Goal: Task Accomplishment & Management: Manage account settings

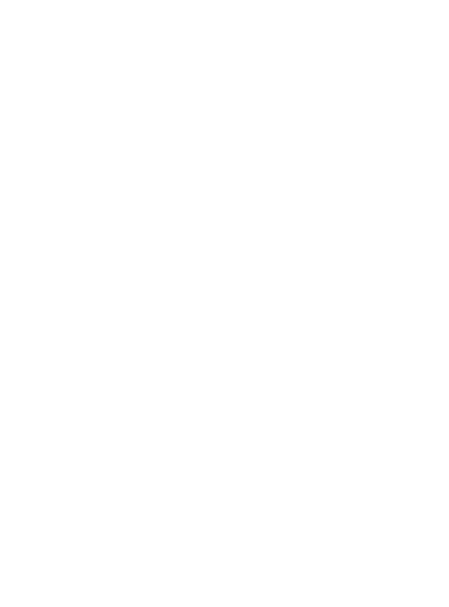
select select "MY"
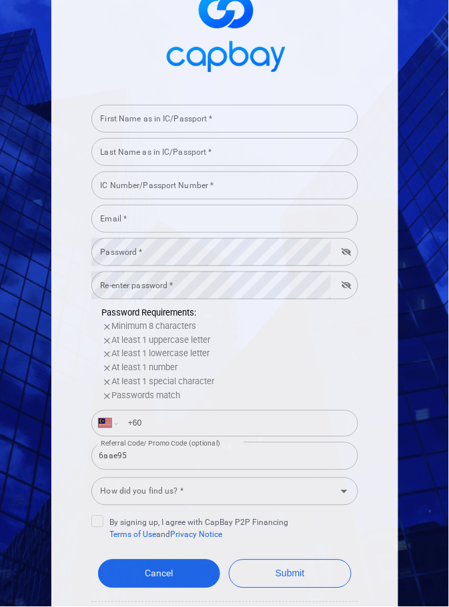
scroll to position [67, 0]
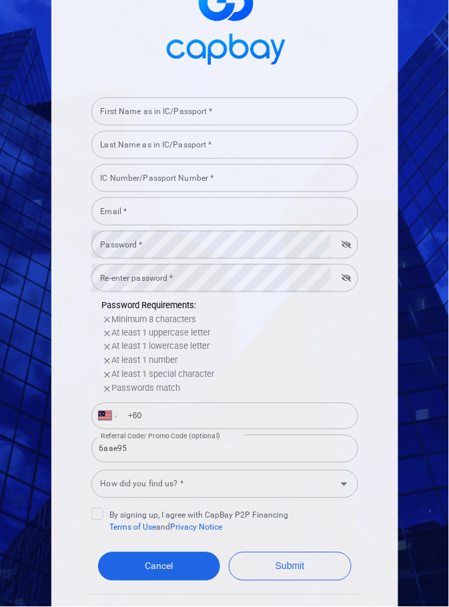
click at [243, 43] on img at bounding box center [224, 22] width 133 height 99
click at [112, 568] on link "Cancel" at bounding box center [159, 567] width 123 height 29
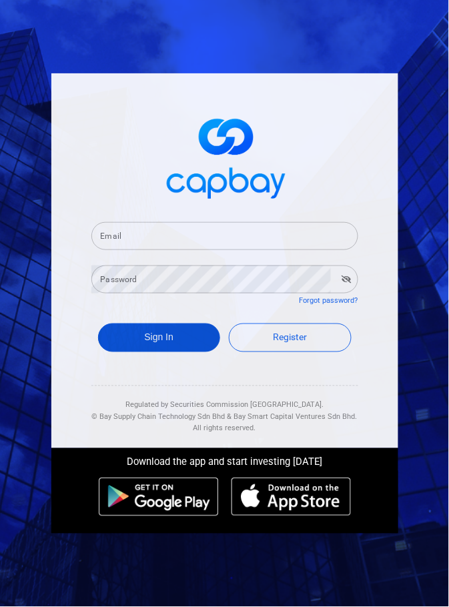
click at [128, 352] on button "Sign In" at bounding box center [159, 338] width 123 height 29
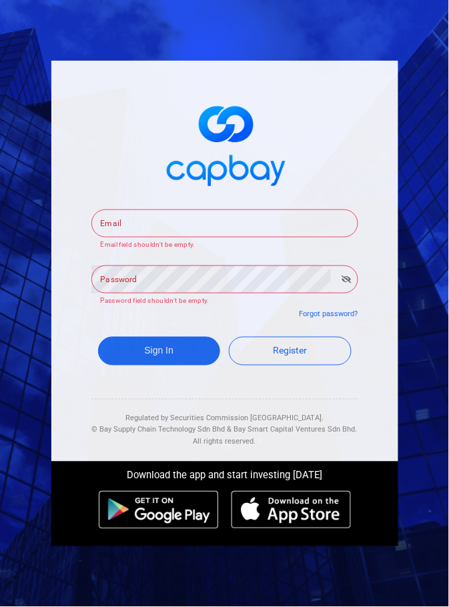
click at [266, 238] on input "Email" at bounding box center [224, 224] width 267 height 28
type input "[EMAIL_ADDRESS][DOMAIN_NAME]"
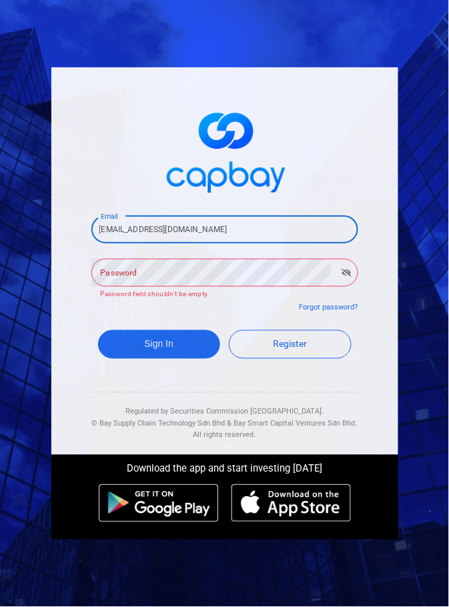
click at [113, 300] on div "Password Password Password field shouldn't be empty." at bounding box center [224, 278] width 267 height 43
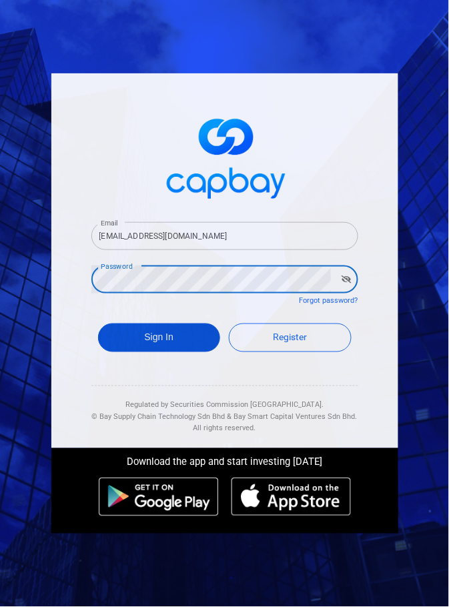
click at [139, 352] on button "Sign In" at bounding box center [159, 338] width 123 height 29
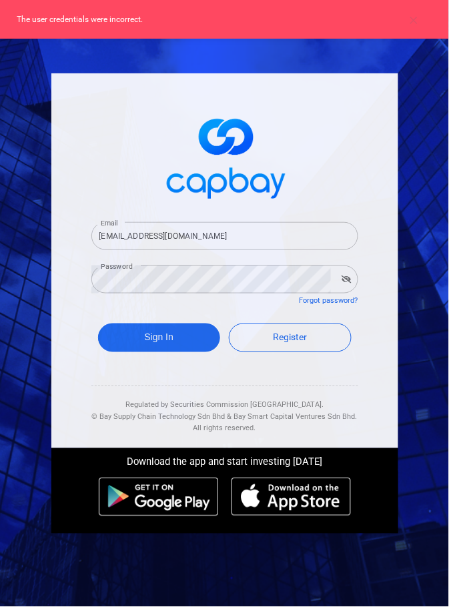
click at [347, 284] on icon "button" at bounding box center [347, 280] width 10 height 8
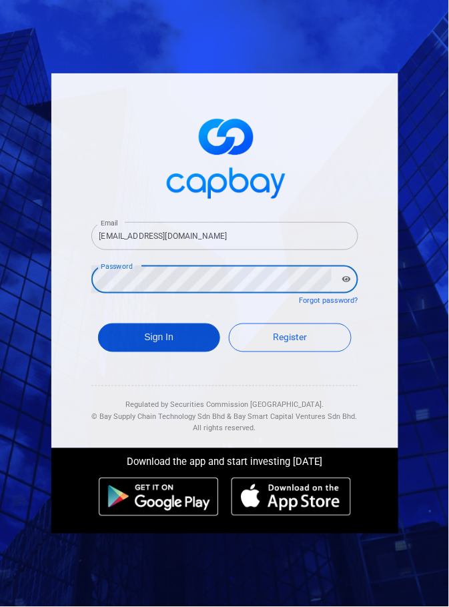
click at [183, 352] on button "Sign In" at bounding box center [159, 338] width 123 height 29
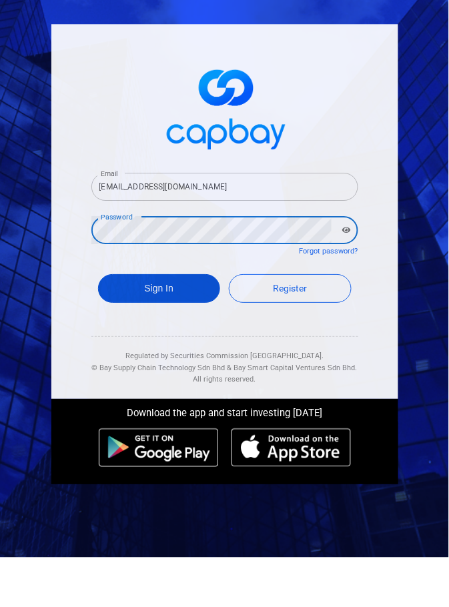
click at [117, 352] on button "Sign In" at bounding box center [159, 338] width 123 height 29
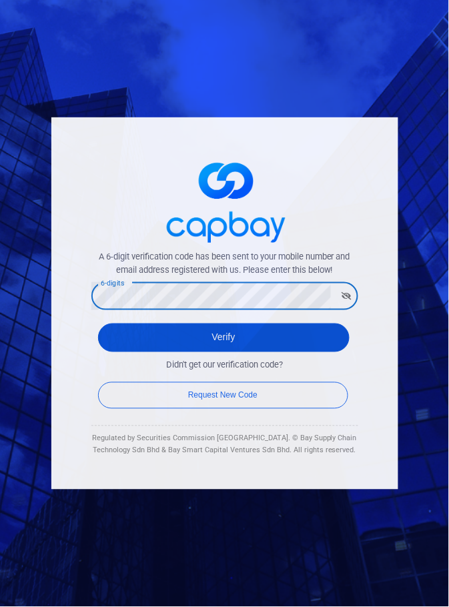
click at [292, 352] on button "Verify" at bounding box center [224, 338] width 252 height 29
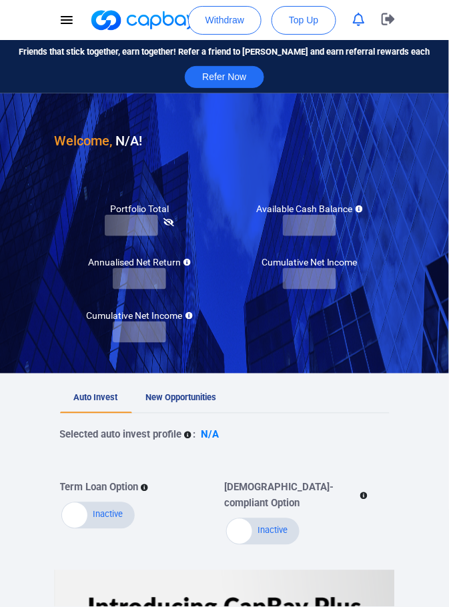
checkbox input "true"
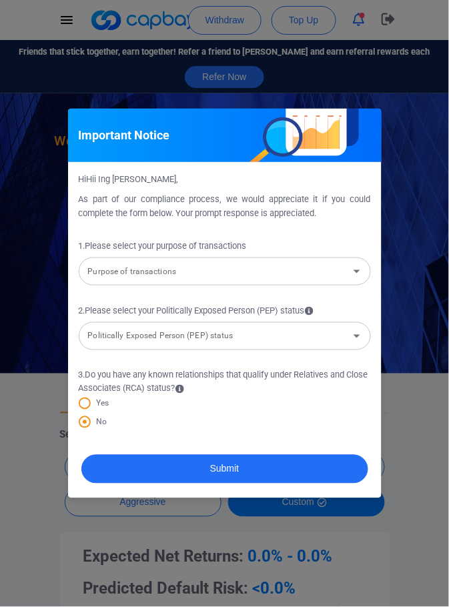
click at [349, 272] on icon "Open" at bounding box center [357, 272] width 16 height 16
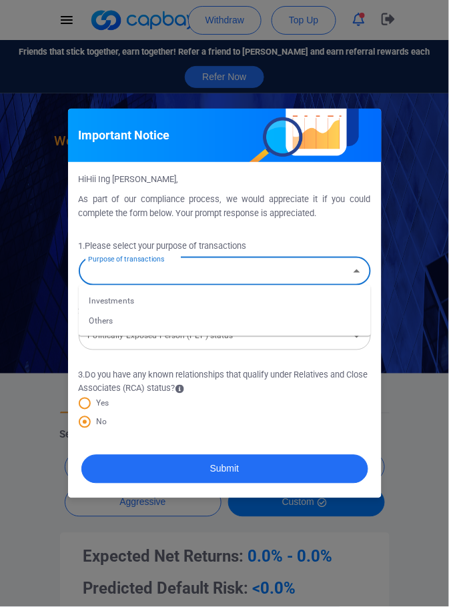
click at [217, 325] on li "Others" at bounding box center [225, 321] width 292 height 20
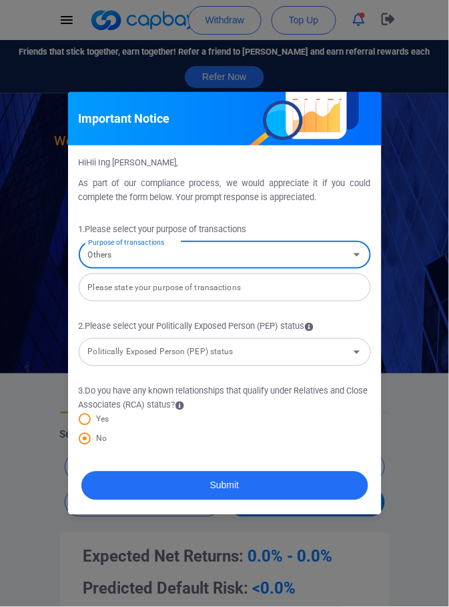
click at [356, 255] on icon "Open" at bounding box center [357, 255] width 7 height 3
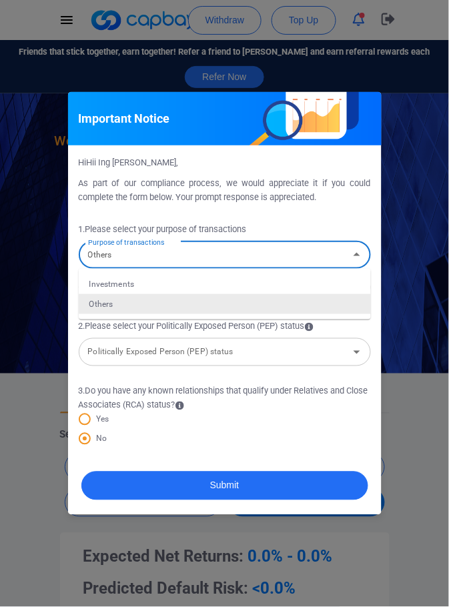
click at [291, 281] on li "Investments" at bounding box center [225, 284] width 292 height 20
type input "Investments"
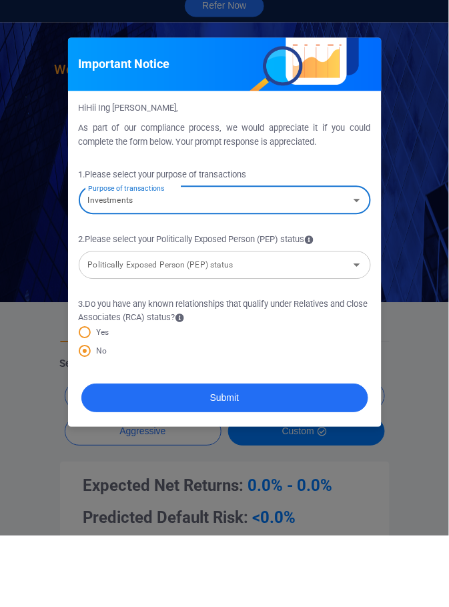
click at [328, 320] on div "Politically Exposed Person (PEP) status Politically Exposed Person (PEP) status" at bounding box center [225, 335] width 292 height 30
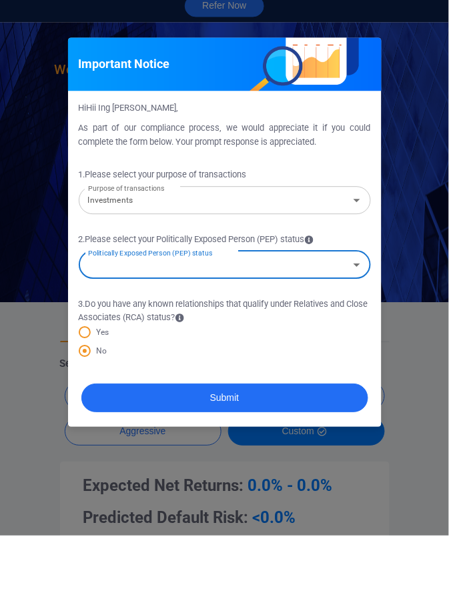
click at [314, 311] on icon at bounding box center [309, 311] width 9 height 9
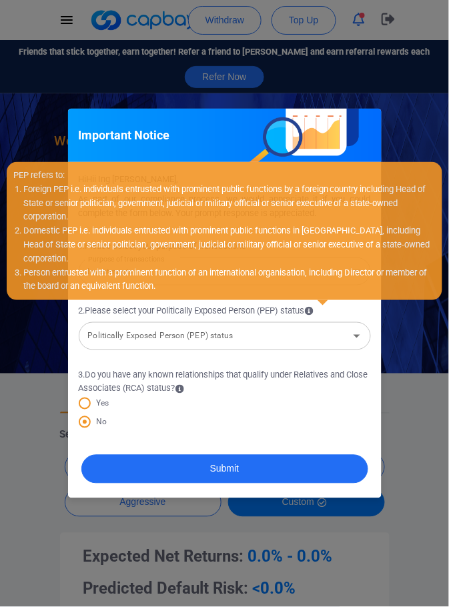
click at [349, 341] on icon "Open" at bounding box center [357, 336] width 16 height 16
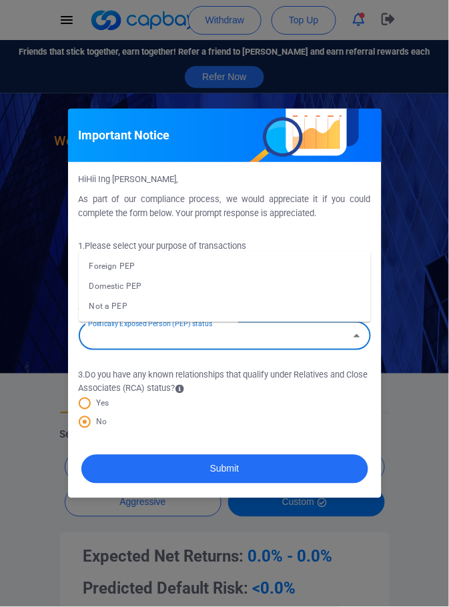
click at [337, 346] on input "Politically Exposed Person (PEP) status" at bounding box center [214, 336] width 262 height 25
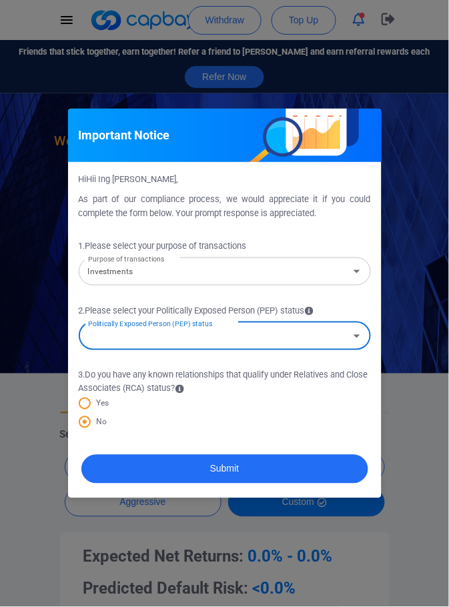
click at [314, 308] on icon at bounding box center [309, 311] width 9 height 9
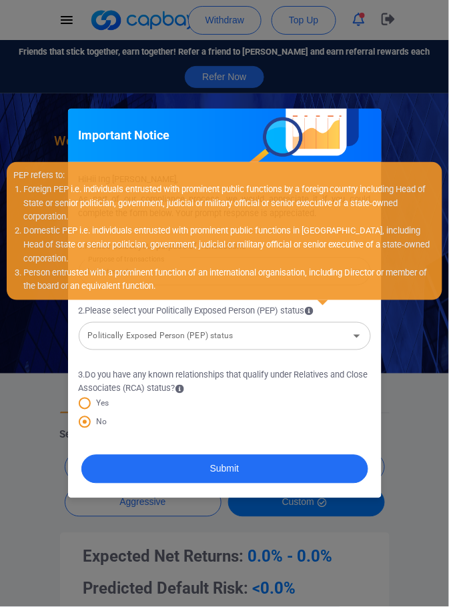
click at [358, 335] on icon "Open" at bounding box center [357, 336] width 7 height 3
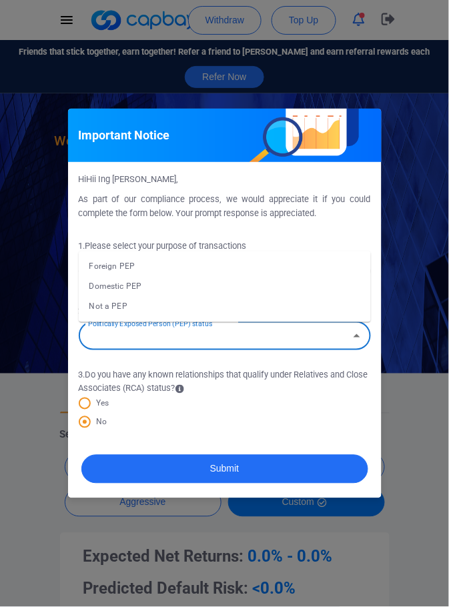
click at [153, 308] on li "Not a PEP" at bounding box center [225, 306] width 292 height 20
type input "Not a PEP"
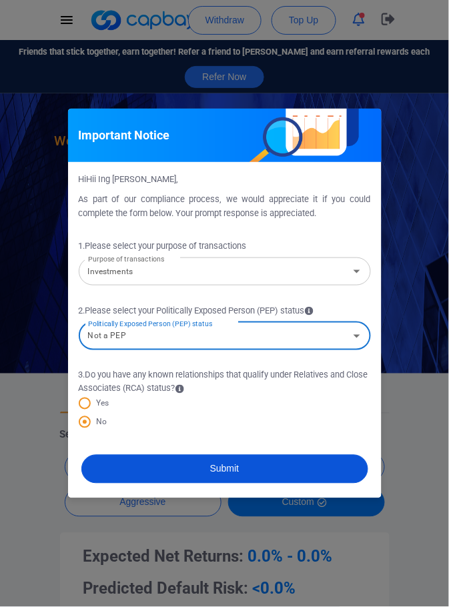
click at [236, 465] on button "Submit" at bounding box center [224, 469] width 287 height 29
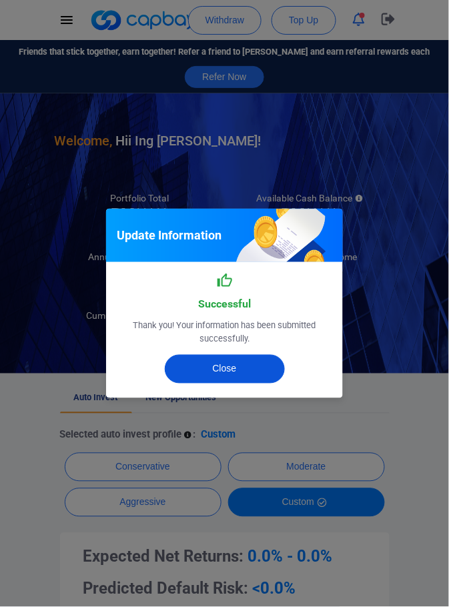
click at [253, 372] on button "Close" at bounding box center [225, 369] width 120 height 29
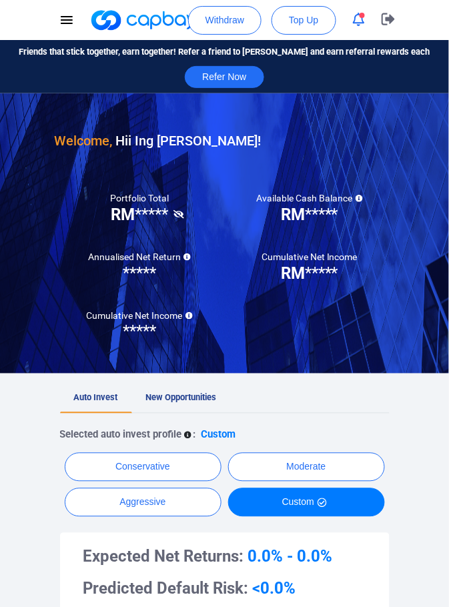
click at [182, 215] on icon at bounding box center [179, 214] width 11 height 9
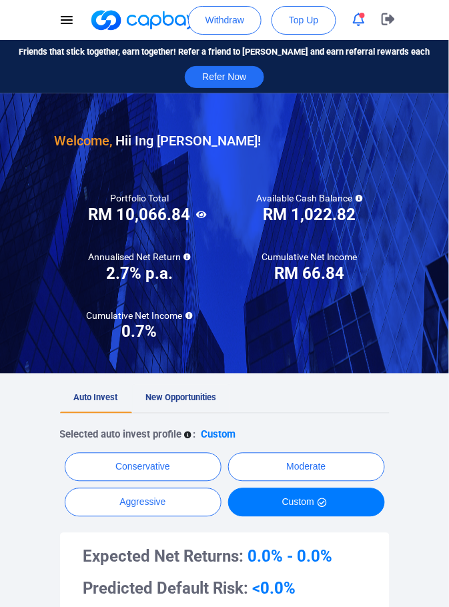
click at [194, 395] on span "New Opportunities" at bounding box center [181, 398] width 71 height 10
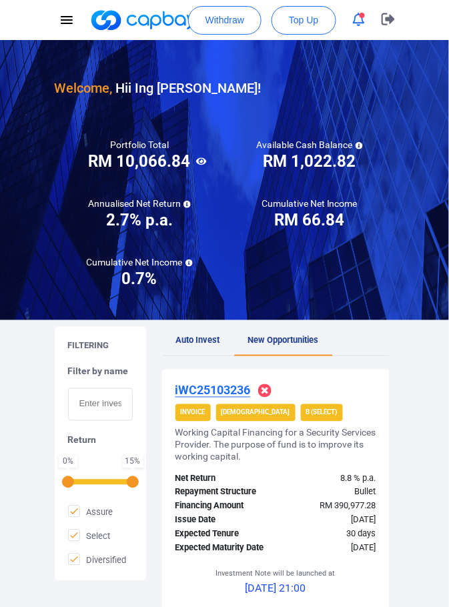
click at [192, 339] on span "Auto Invest" at bounding box center [198, 341] width 44 height 10
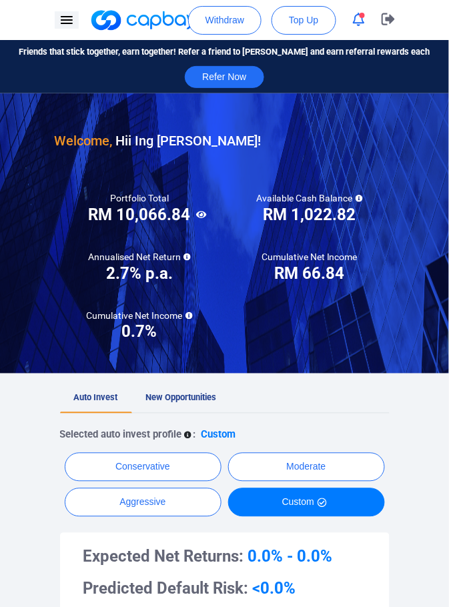
click at [62, 11] on button "button" at bounding box center [67, 19] width 24 height 17
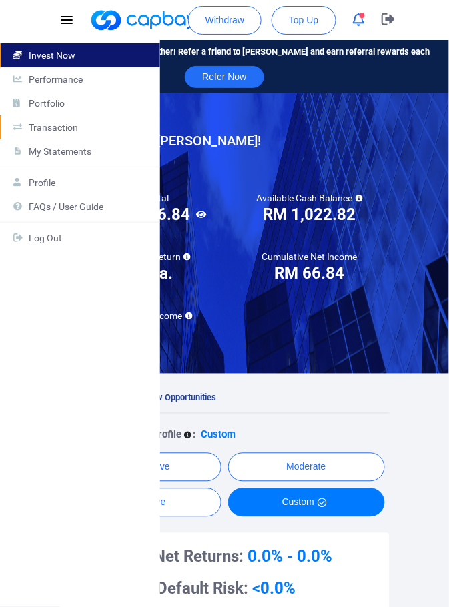
click at [64, 125] on p "Transaction" at bounding box center [89, 127] width 120 height 11
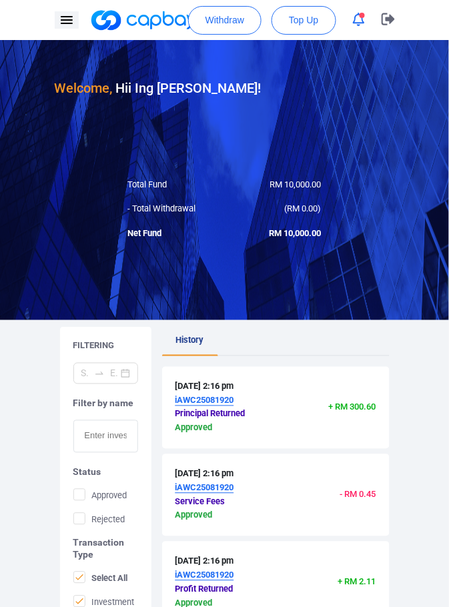
click at [67, 22] on icon "button" at bounding box center [67, 20] width 16 height 16
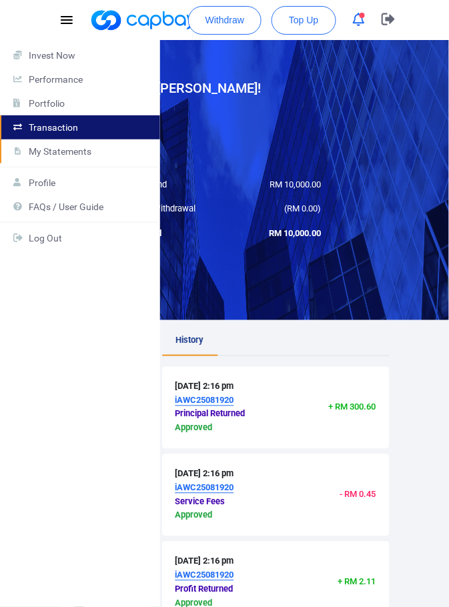
click at [73, 151] on p "My Statements" at bounding box center [89, 151] width 120 height 11
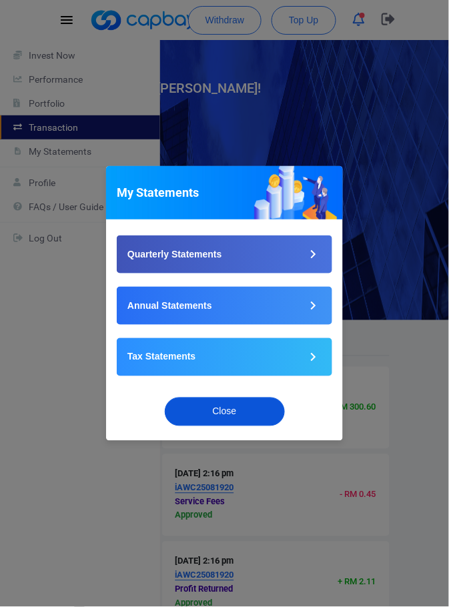
click at [258, 406] on button "Close" at bounding box center [225, 412] width 120 height 29
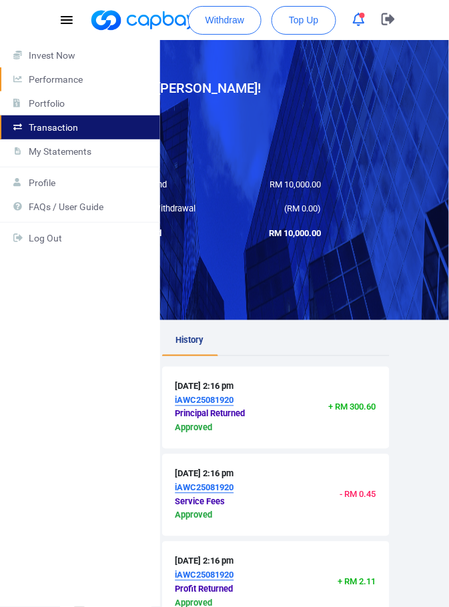
click at [74, 77] on p "Performance" at bounding box center [89, 79] width 120 height 11
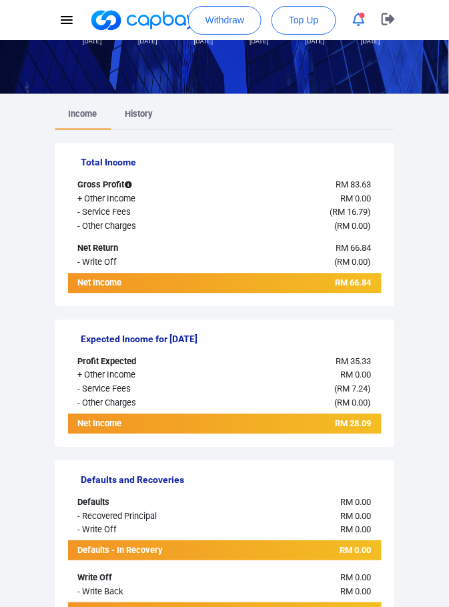
scroll to position [222, 0]
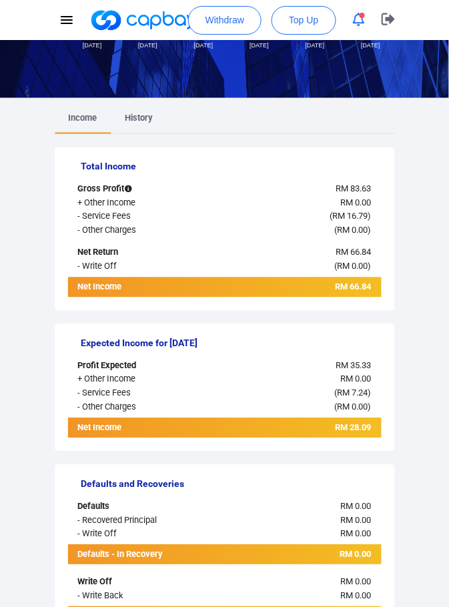
click at [135, 117] on span "History" at bounding box center [139, 118] width 28 height 10
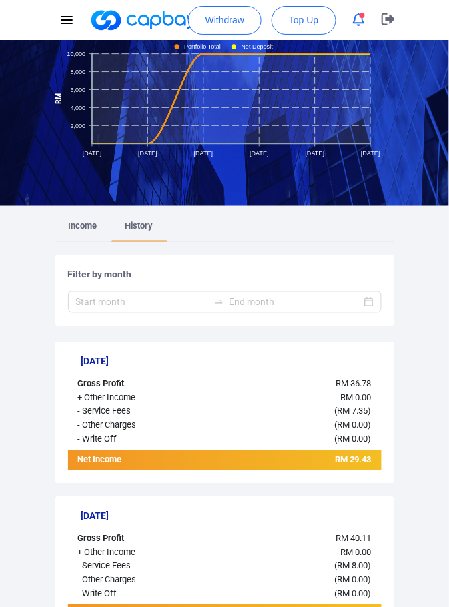
scroll to position [110, 0]
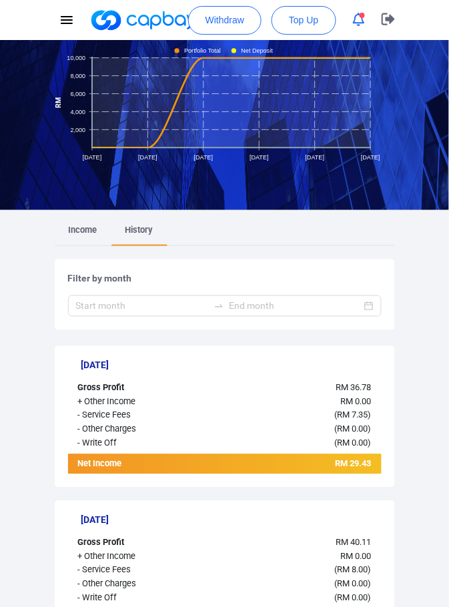
click at [75, 226] on span "Income" at bounding box center [83, 231] width 29 height 10
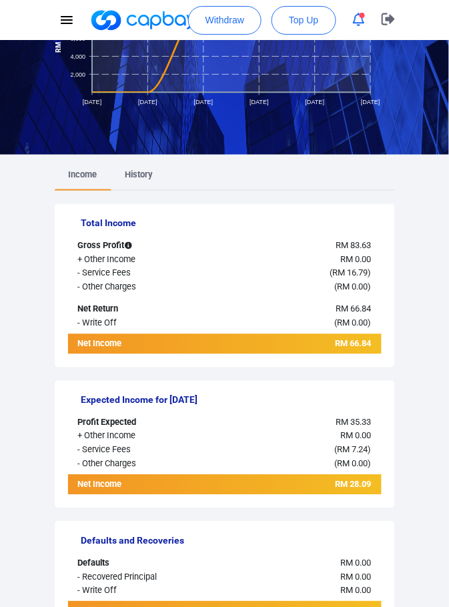
scroll to position [0, 0]
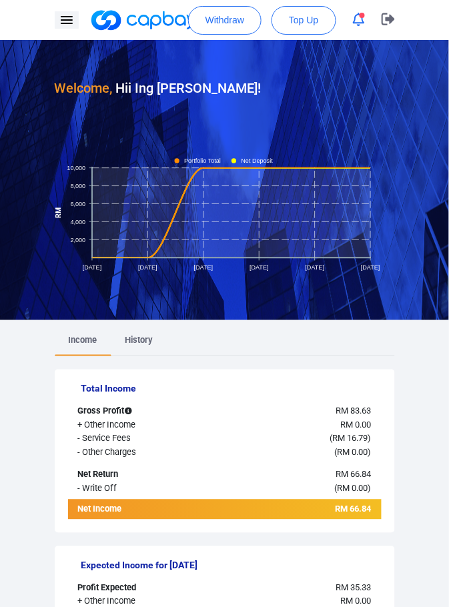
click at [67, 25] on icon "button" at bounding box center [67, 20] width 16 height 16
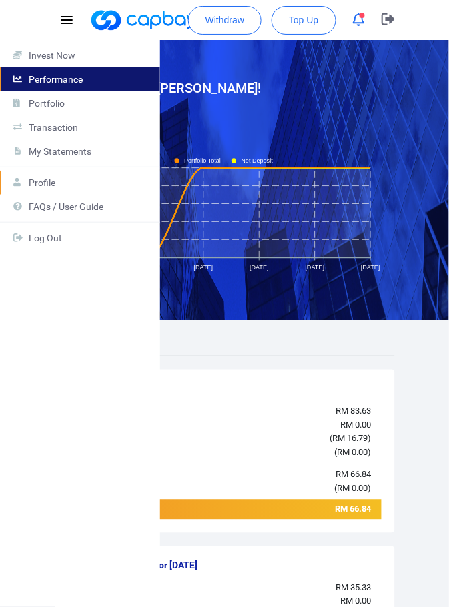
click at [45, 181] on p "Profile" at bounding box center [89, 183] width 120 height 11
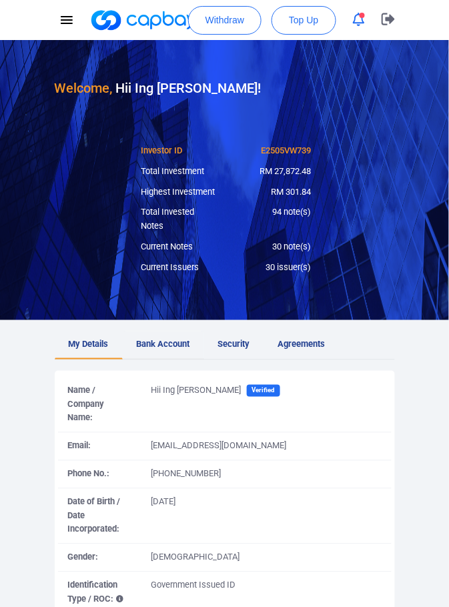
click at [160, 344] on span "Bank Account" at bounding box center [163, 345] width 53 height 14
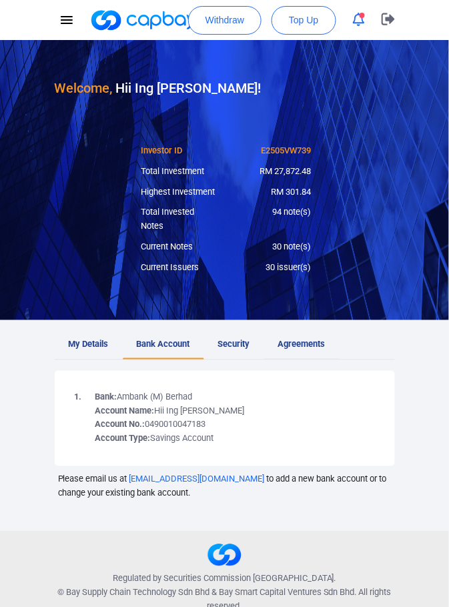
click at [308, 344] on span "Agreements" at bounding box center [301, 345] width 47 height 14
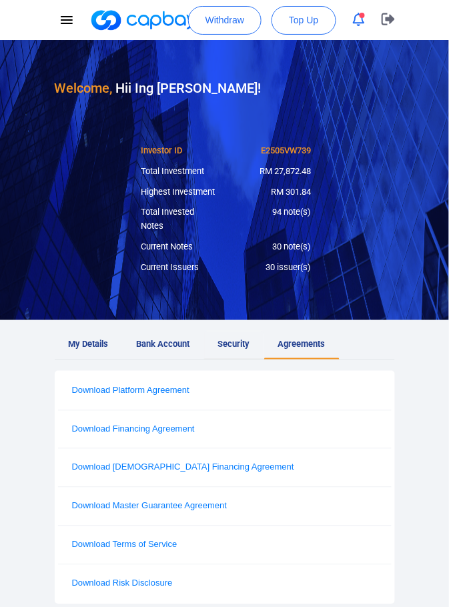
click at [245, 340] on span "Security" at bounding box center [234, 345] width 32 height 14
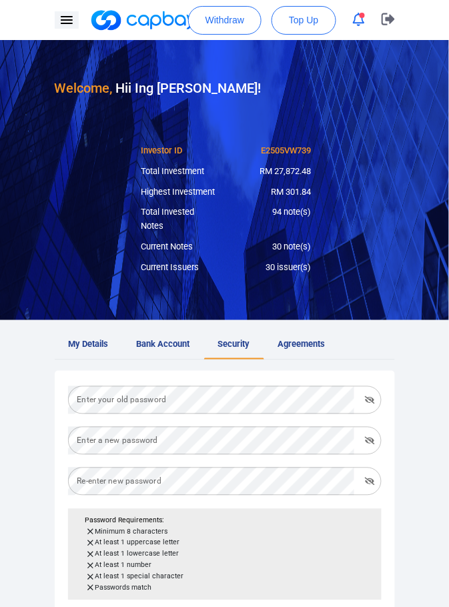
click at [68, 28] on button "button" at bounding box center [67, 19] width 24 height 17
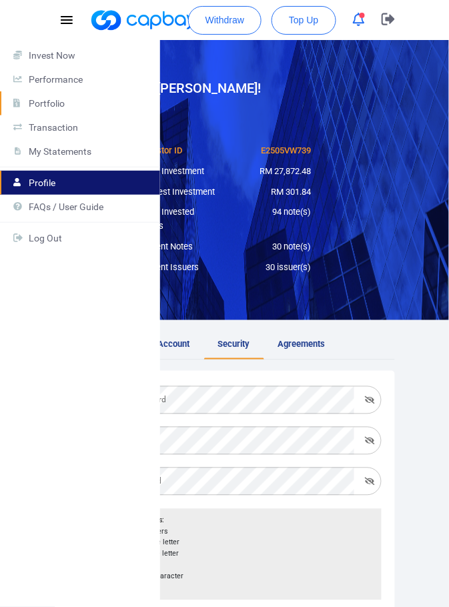
click at [58, 103] on p "Portfolio" at bounding box center [89, 103] width 120 height 11
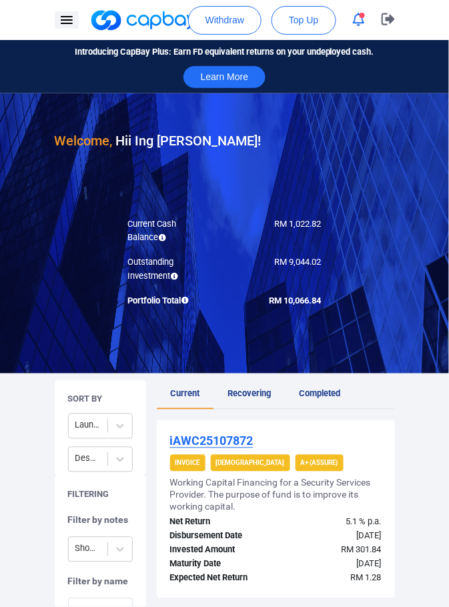
click at [71, 22] on icon "button" at bounding box center [67, 20] width 16 height 16
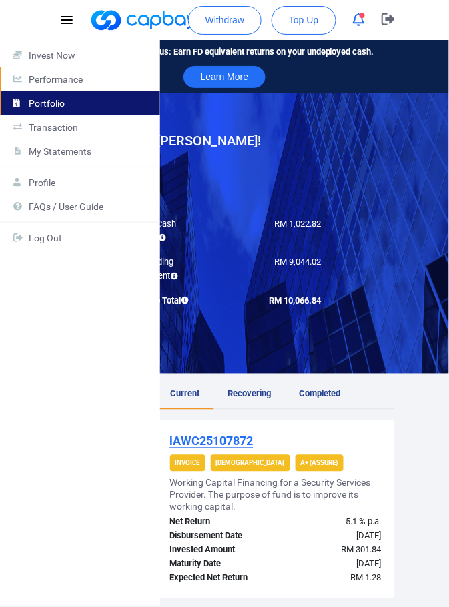
click at [73, 76] on p "Performance" at bounding box center [89, 79] width 120 height 11
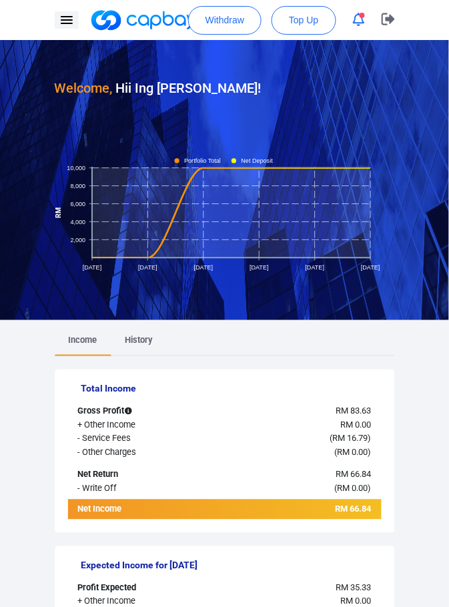
click at [67, 21] on icon "button" at bounding box center [67, 20] width 16 height 16
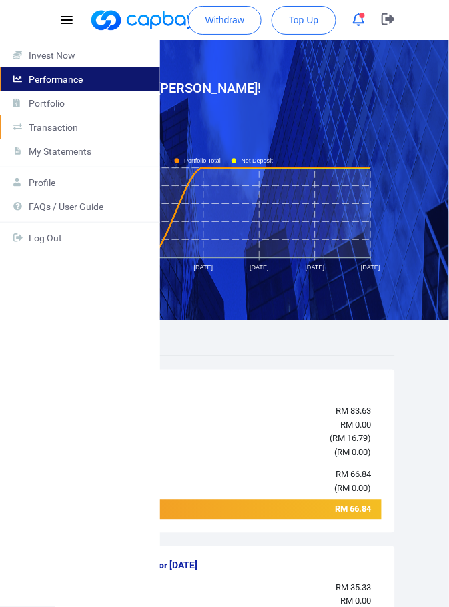
click at [69, 122] on p "Transaction" at bounding box center [89, 127] width 120 height 11
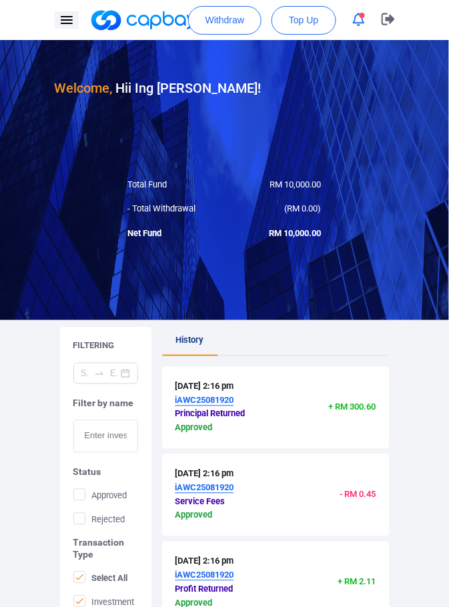
click at [73, 20] on icon "button" at bounding box center [67, 20] width 16 height 16
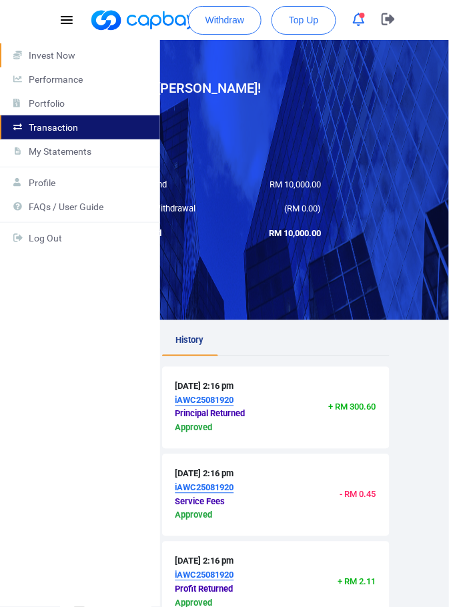
click at [62, 50] on p "Invest Now" at bounding box center [89, 55] width 120 height 11
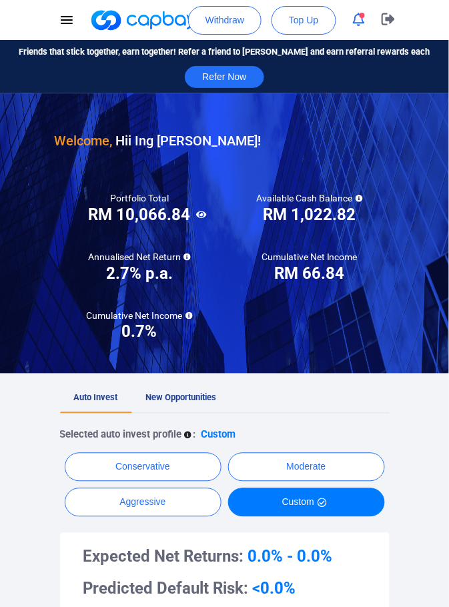
click at [184, 255] on icon at bounding box center [187, 257] width 7 height 7
click at [390, 29] on button "button" at bounding box center [388, 20] width 33 height 40
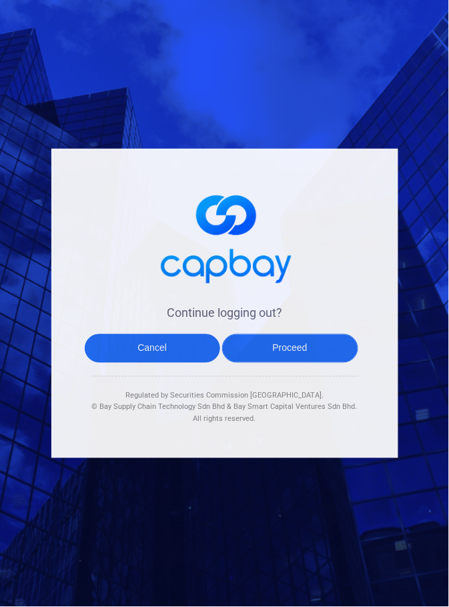
click at [324, 363] on button "Proceed" at bounding box center [290, 348] width 136 height 29
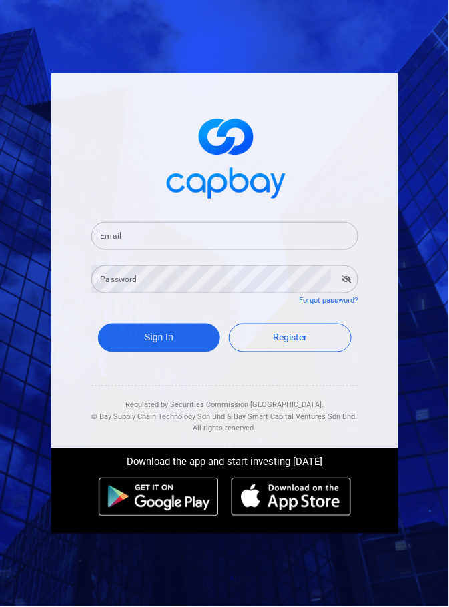
click at [115, 250] on div "Email Email" at bounding box center [224, 235] width 267 height 30
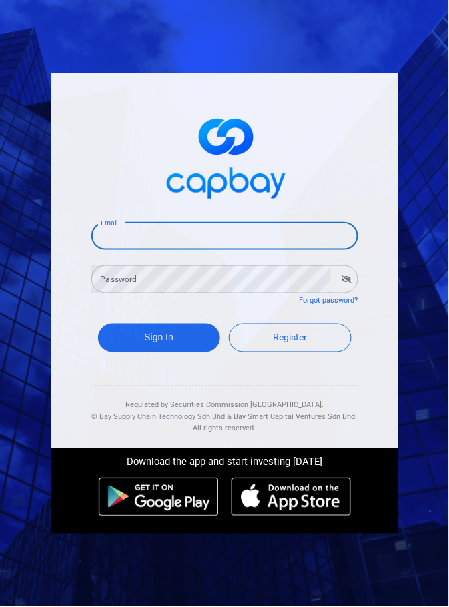
type input "[EMAIL_ADDRESS][DOMAIN_NAME]"
click at [110, 294] on div "Password Password" at bounding box center [224, 279] width 267 height 30
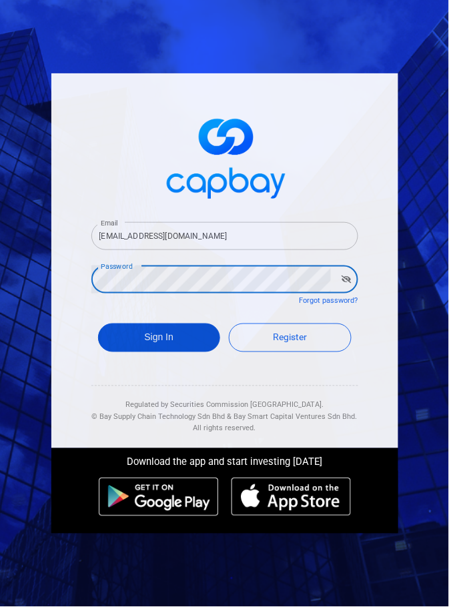
click at [121, 352] on button "Sign In" at bounding box center [159, 338] width 123 height 29
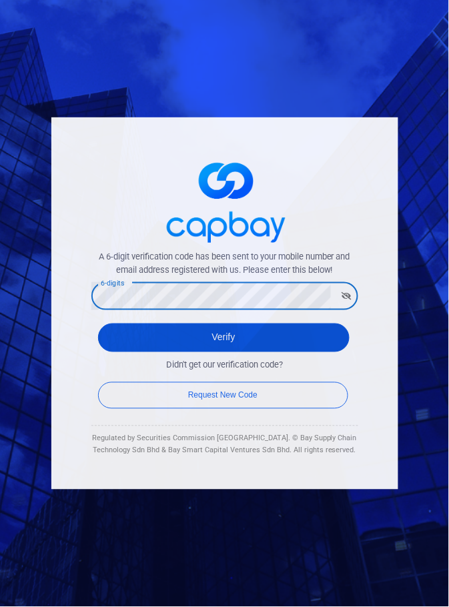
click at [257, 352] on button "Verify" at bounding box center [224, 338] width 252 height 29
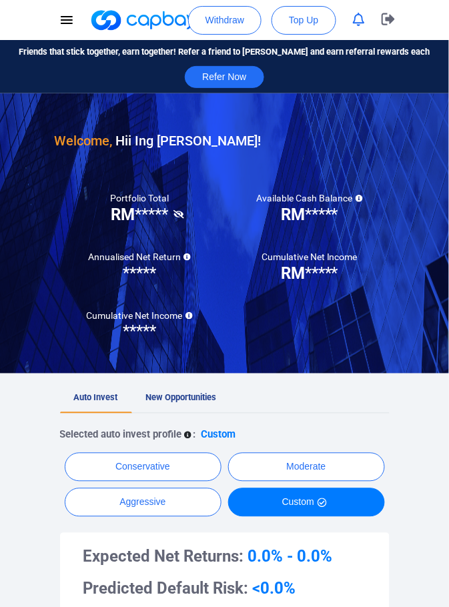
checkbox input "true"
click at [180, 214] on icon at bounding box center [179, 214] width 11 height 9
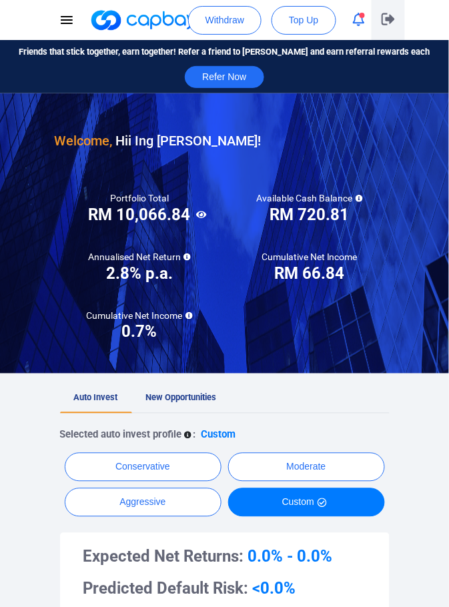
click at [392, 24] on icon "button" at bounding box center [388, 19] width 13 height 13
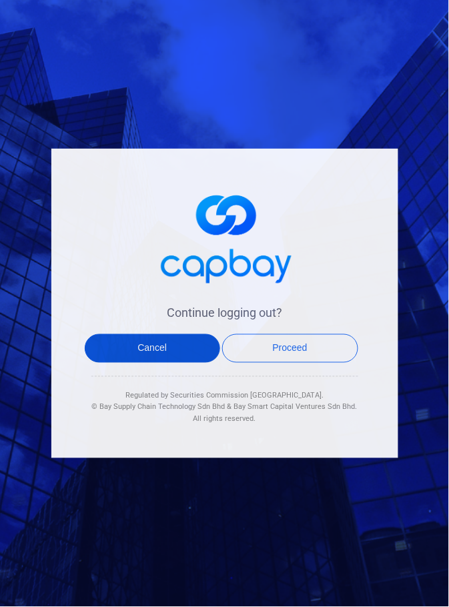
click at [170, 363] on button "Cancel" at bounding box center [153, 348] width 136 height 29
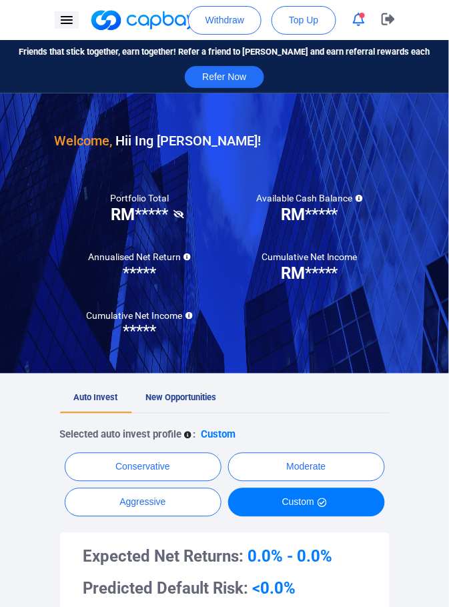
click at [69, 15] on icon "button" at bounding box center [67, 20] width 16 height 16
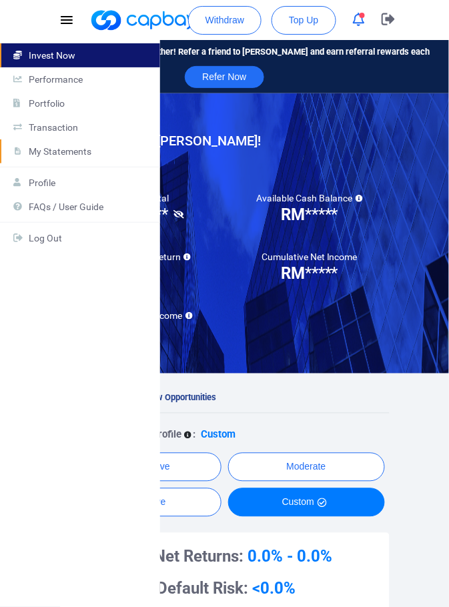
click at [63, 148] on p "My Statements" at bounding box center [89, 151] width 120 height 11
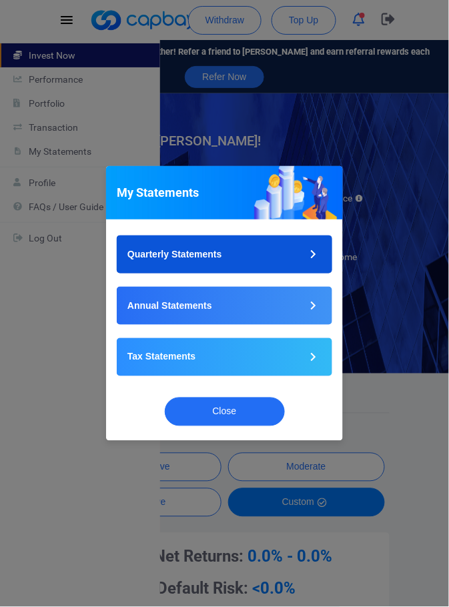
click at [310, 258] on icon "button" at bounding box center [313, 254] width 17 height 17
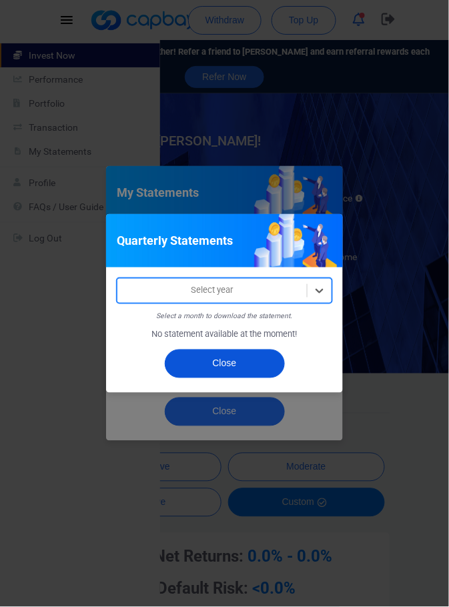
click at [256, 366] on button "Close" at bounding box center [225, 364] width 120 height 29
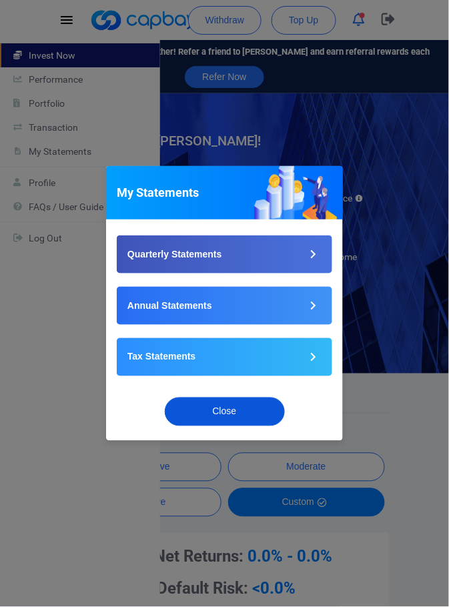
click at [250, 416] on button "Close" at bounding box center [225, 412] width 120 height 29
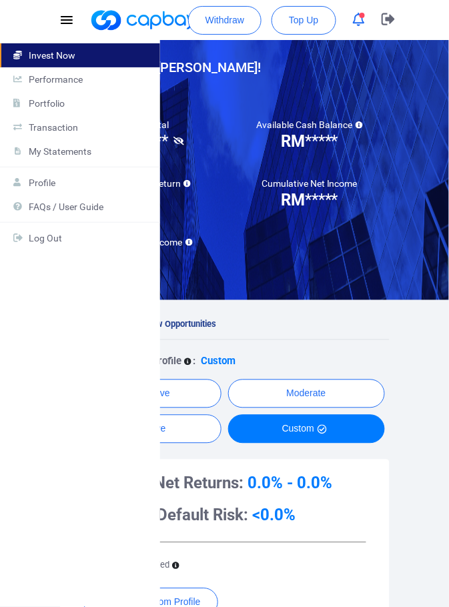
scroll to position [74, 0]
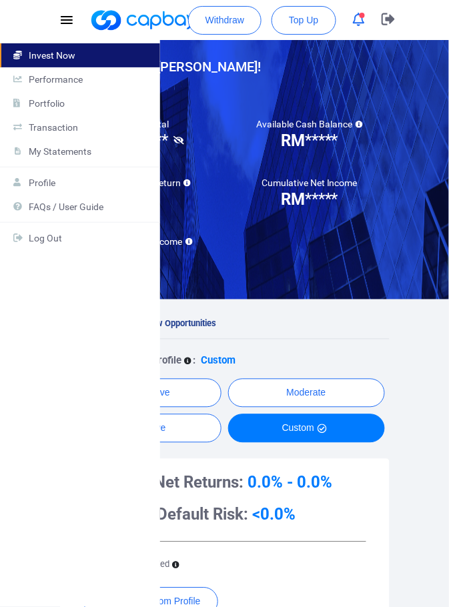
click at [406, 363] on button "button" at bounding box center [224, 343] width 449 height 607
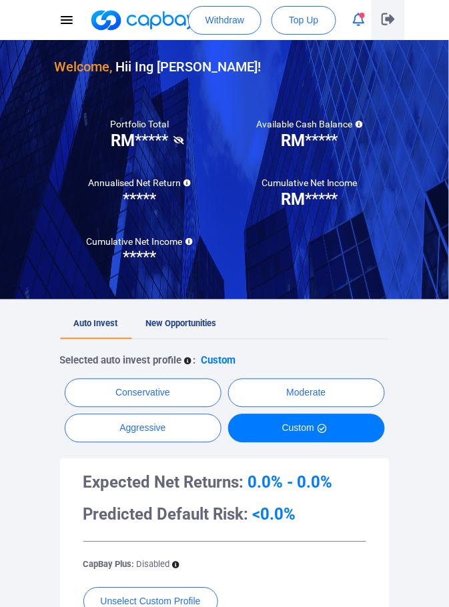
click at [386, 21] on icon "button" at bounding box center [388, 19] width 13 height 12
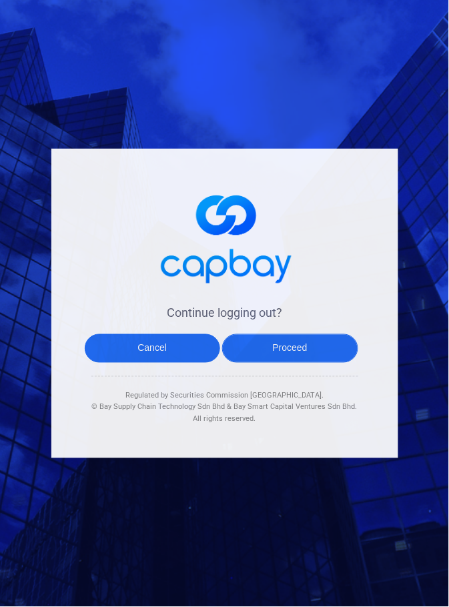
click at [310, 363] on button "Proceed" at bounding box center [290, 348] width 136 height 29
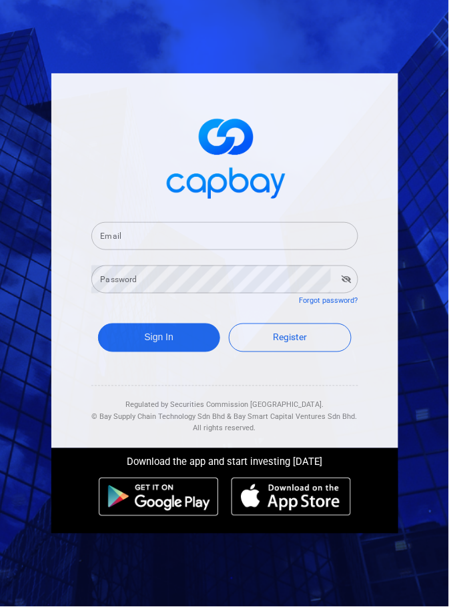
click at [205, 250] on input "Email" at bounding box center [224, 236] width 267 height 28
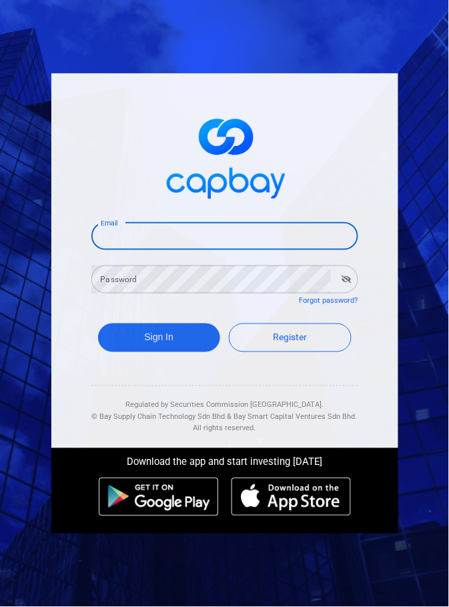
type input "[EMAIL_ADDRESS][DOMAIN_NAME]"
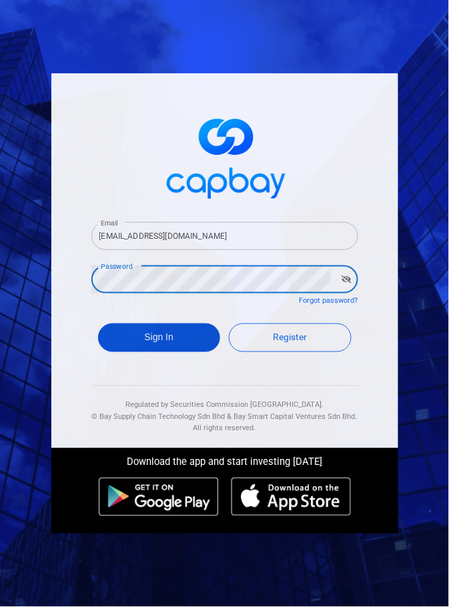
click at [180, 352] on button "Sign In" at bounding box center [159, 338] width 123 height 29
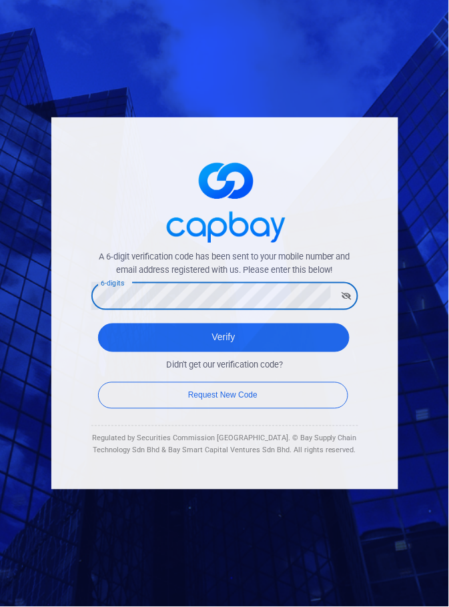
click at [352, 306] on button "button" at bounding box center [346, 296] width 21 height 19
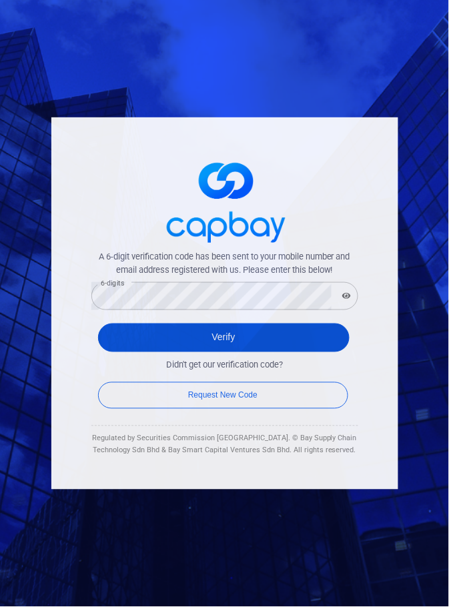
click at [285, 352] on button "Verify" at bounding box center [224, 338] width 252 height 29
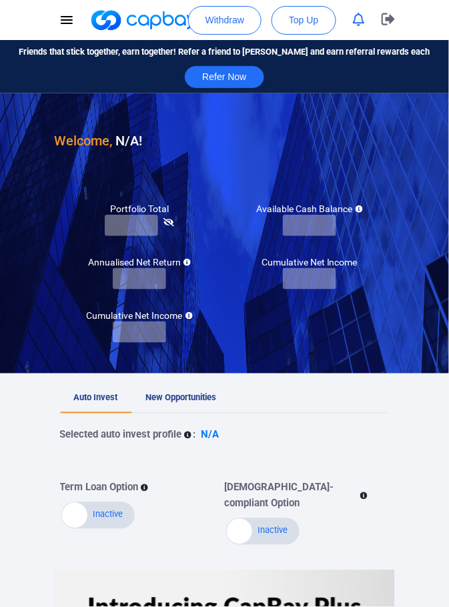
checkbox input "true"
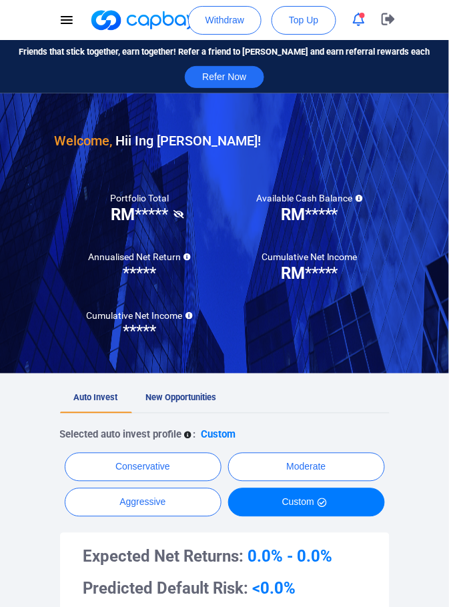
click at [178, 216] on icon at bounding box center [179, 214] width 11 height 9
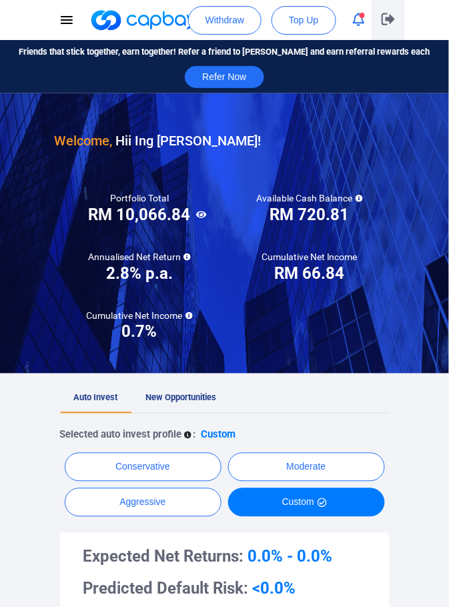
click at [396, 13] on button "button" at bounding box center [388, 20] width 33 height 40
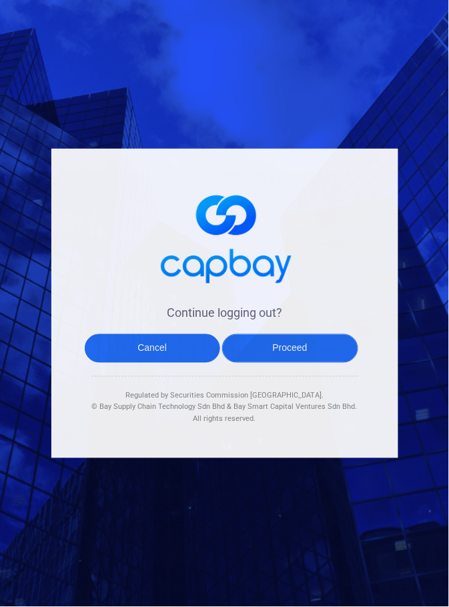
click at [281, 363] on button "Proceed" at bounding box center [290, 348] width 136 height 29
